Goal: Task Accomplishment & Management: Complete application form

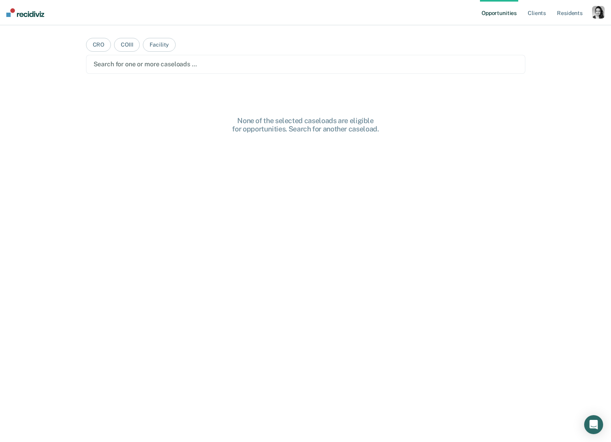
click at [594, 13] on div "button" at bounding box center [598, 12] width 13 height 13
click at [532, 34] on div "Profile How it works Log Out" at bounding box center [567, 42] width 76 height 39
click at [542, 32] on link "Profile" at bounding box center [567, 32] width 64 height 7
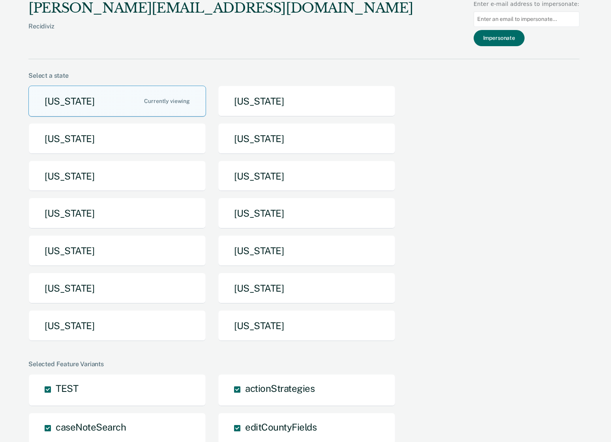
click at [523, 22] on input at bounding box center [527, 18] width 106 height 15
type input "edavidson@nd.gov"
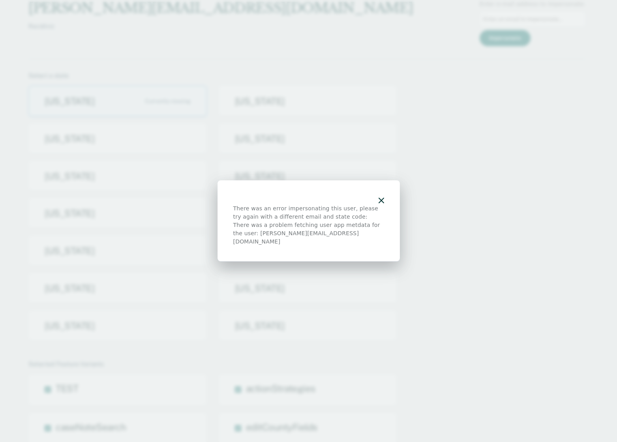
click at [381, 203] on icon "button" at bounding box center [382, 201] width 6 height 6
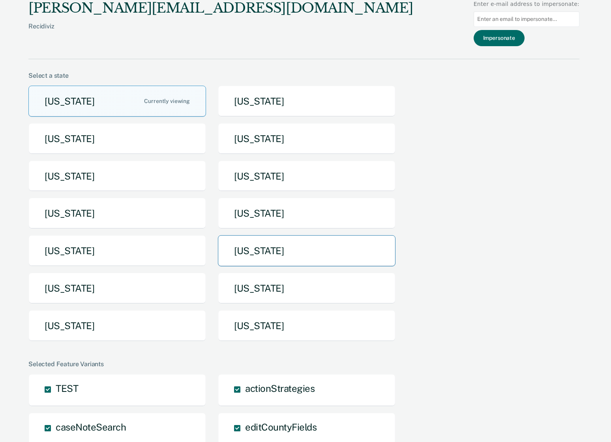
click at [276, 252] on button "North Dakota" at bounding box center [307, 250] width 178 height 31
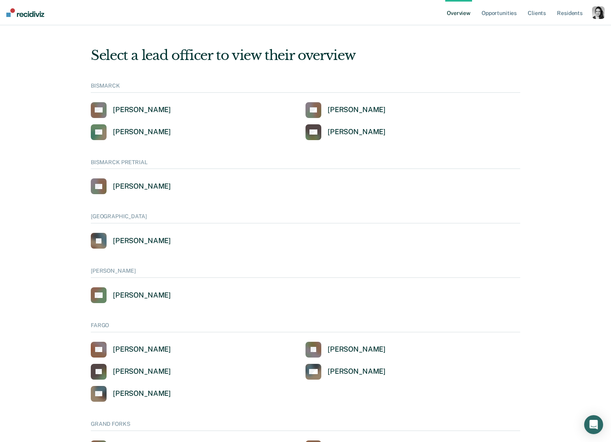
click at [592, 18] on div "button" at bounding box center [598, 12] width 13 height 13
click at [596, 15] on div "button" at bounding box center [598, 12] width 13 height 13
click at [576, 62] on link "Go to PSI Case Dashboard" at bounding box center [565, 61] width 67 height 7
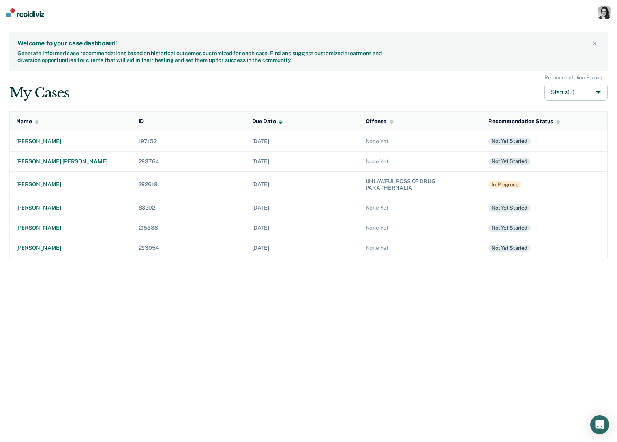
click at [47, 181] on div "lisa tormaschy" at bounding box center [71, 184] width 110 height 7
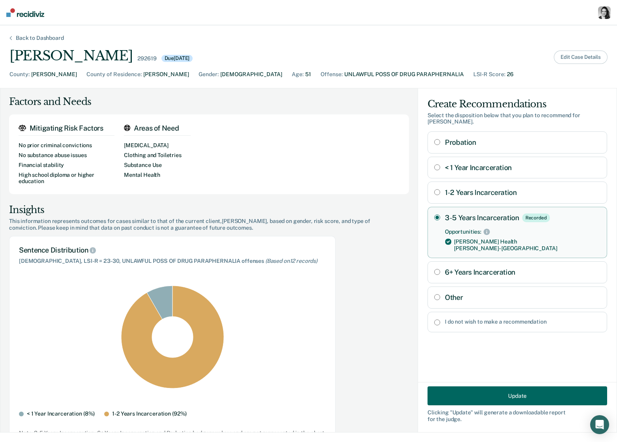
click at [560, 58] on button "Edit Case Details" at bounding box center [581, 57] width 54 height 13
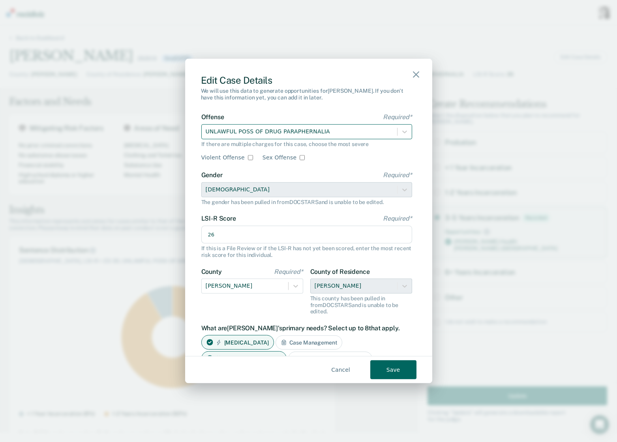
click at [348, 135] on div at bounding box center [300, 132] width 188 height 10
click at [344, 137] on div "UNLAWFUL POSS OF DRUG PARAPHERNALIA" at bounding box center [299, 131] width 195 height 13
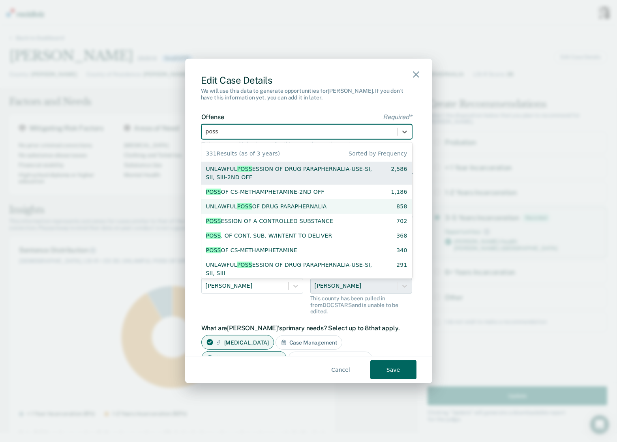
type input "poss"
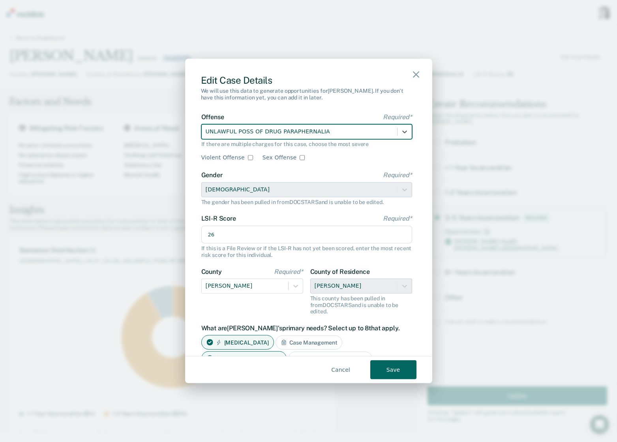
paste input "POSS OF CERTAIN MATERIALS PROHIBITED"
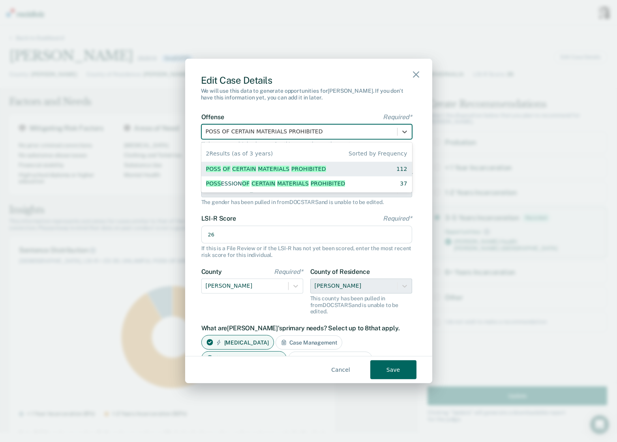
type input "POSS OF CERTAIN MATERIALS PROHIBITED"
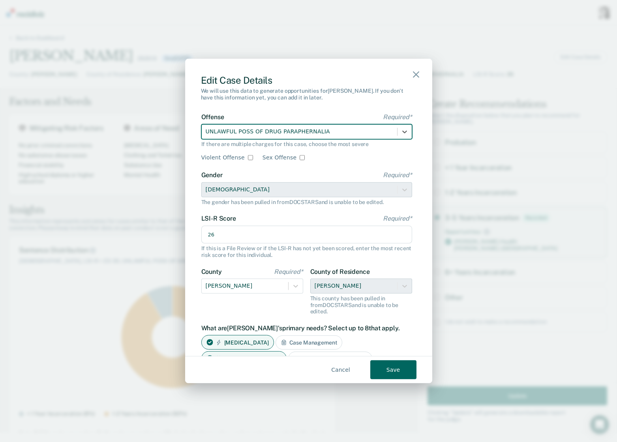
click at [127, 356] on div "Edit Case Details We will use this data to generate opportunities for Lisa . If…" at bounding box center [308, 221] width 617 height 442
